Goal: Find specific page/section

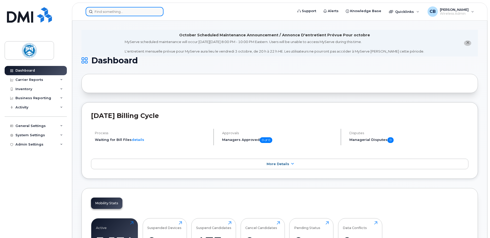
click at [122, 14] on input at bounding box center [125, 11] width 78 height 9
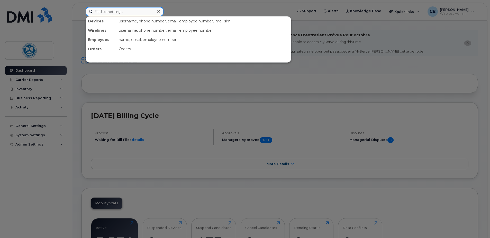
paste input "5716787267"
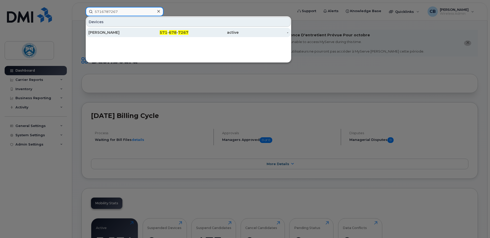
type input "5716787267"
click at [112, 32] on div "[PERSON_NAME]" at bounding box center [113, 32] width 50 height 5
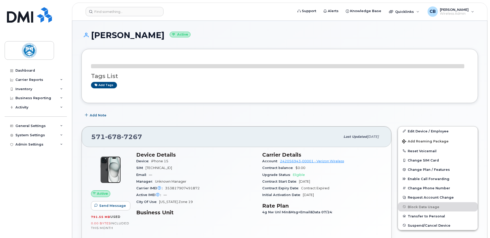
scroll to position [51, 0]
